Goal: Check status

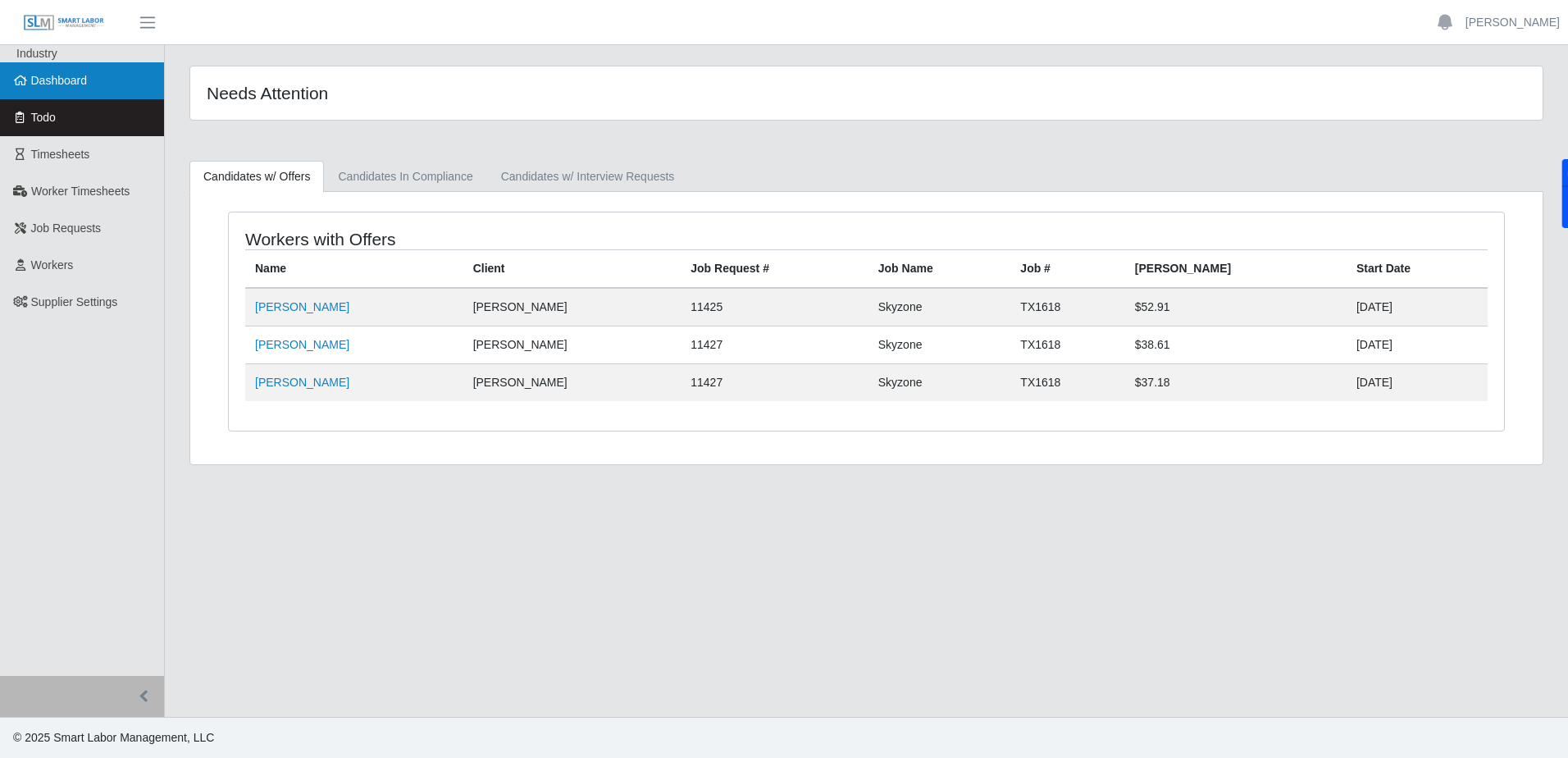
click at [70, 91] on link "Dashboard" at bounding box center [82, 81] width 164 height 37
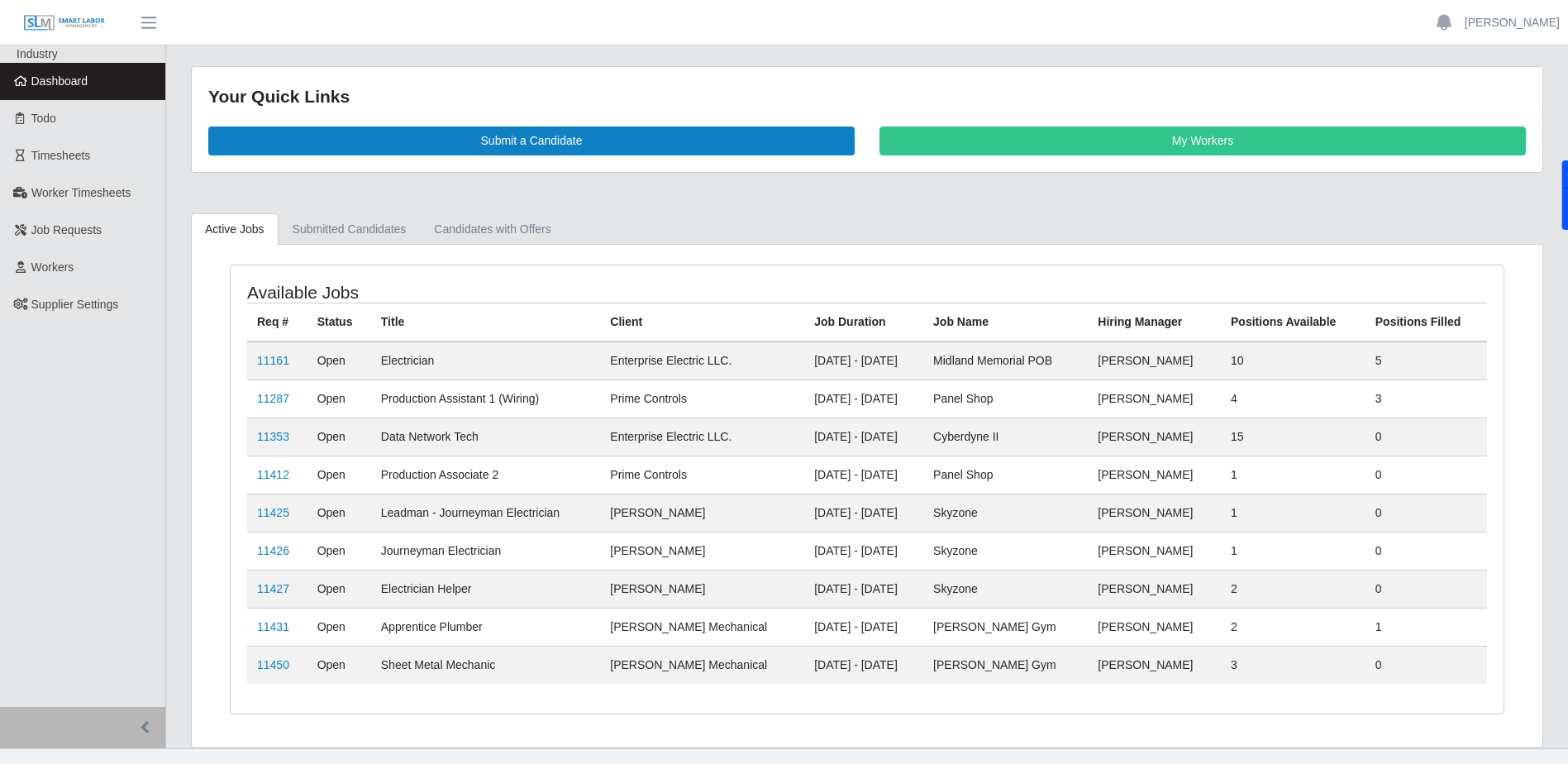
click at [256, 585] on td "11427" at bounding box center [277, 588] width 60 height 38
click at [267, 587] on link "11427" at bounding box center [273, 588] width 32 height 13
